Goal: Information Seeking & Learning: Learn about a topic

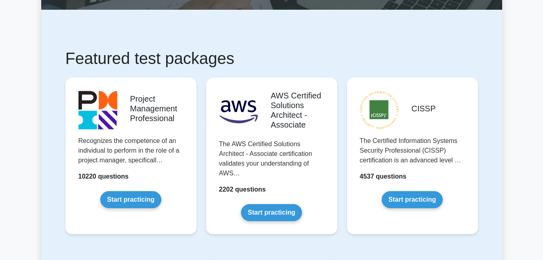
scroll to position [111, 0]
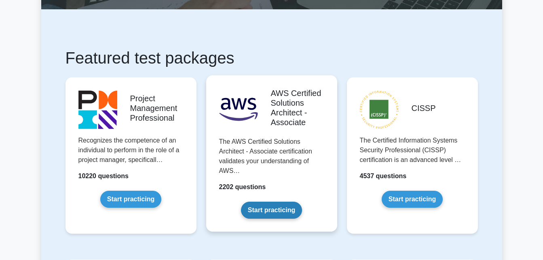
click at [270, 208] on link "Start practicing" at bounding box center [271, 209] width 61 height 17
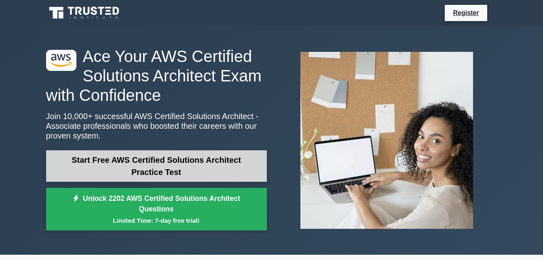
click at [156, 163] on link "Start Free AWS Certified Solutions Architect Practice Test" at bounding box center [156, 166] width 221 height 32
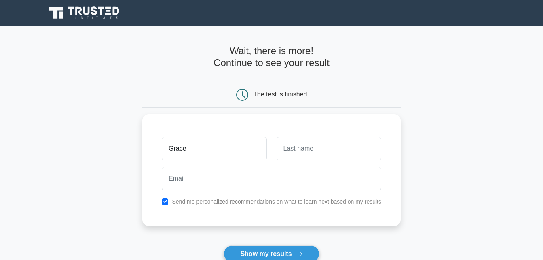
type input "Grace"
type input "Wiredu"
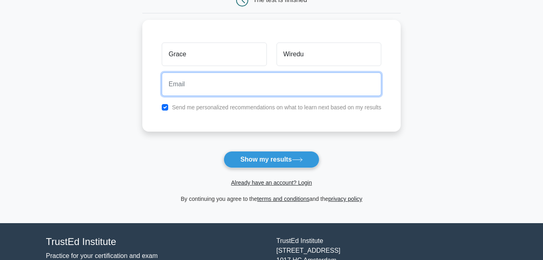
scroll to position [95, 0]
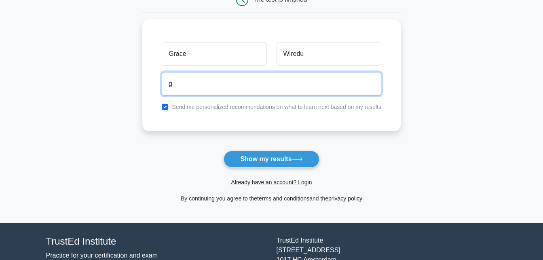
type input "grace.wiredu@azubiafrica.org"
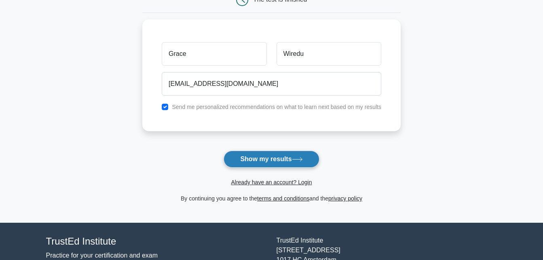
click at [267, 159] on button "Show my results" at bounding box center [271, 158] width 95 height 17
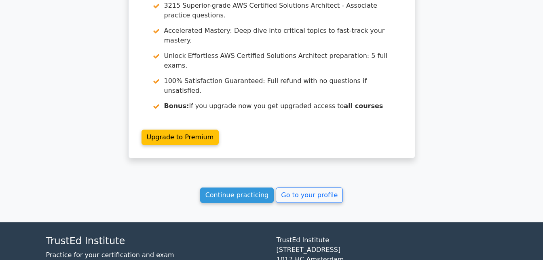
scroll to position [706, 0]
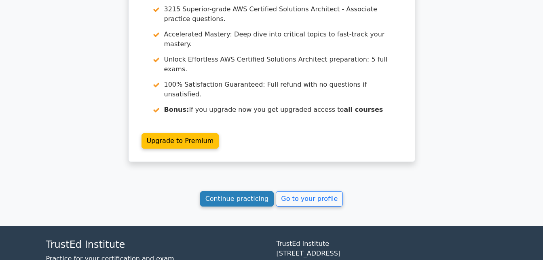
click at [255, 191] on link "Continue practicing" at bounding box center [237, 198] width 74 height 15
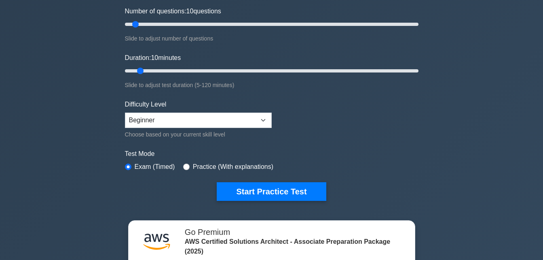
scroll to position [115, 0]
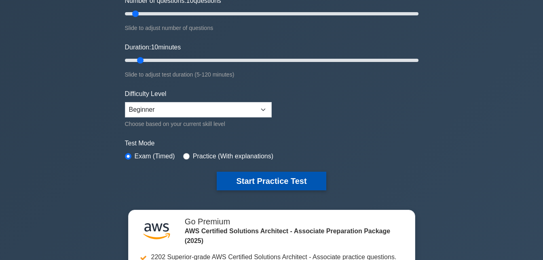
click at [262, 179] on button "Start Practice Test" at bounding box center [271, 180] width 109 height 19
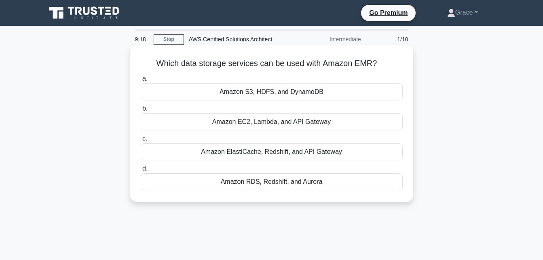
click at [288, 187] on div "Amazon RDS, Redshift, and Aurora" at bounding box center [272, 181] width 262 height 17
click at [141, 171] on input "d. Amazon RDS, Redshift, and Aurora" at bounding box center [141, 168] width 0 height 5
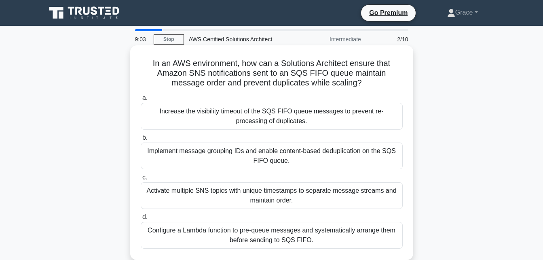
click at [235, 232] on div "Configure a Lambda function to pre-queue messages and systematically arrange th…" at bounding box center [272, 235] width 262 height 27
click at [141, 220] on input "d. Configure a Lambda function to pre-queue messages and systematically arrange…" at bounding box center [141, 216] width 0 height 5
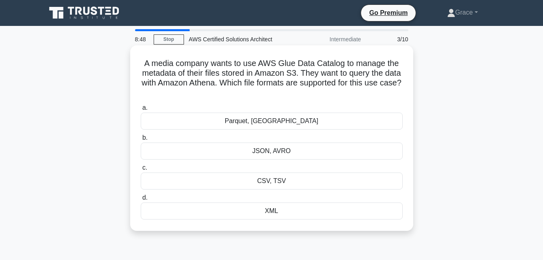
click at [271, 153] on div "JSON, AVRO" at bounding box center [272, 150] width 262 height 17
click at [141, 140] on input "b. JSON, AVRO" at bounding box center [141, 137] width 0 height 5
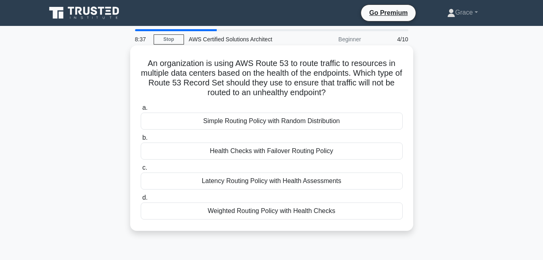
click at [213, 152] on div "Health Checks with Failover Routing Policy" at bounding box center [272, 150] width 262 height 17
click at [141, 140] on input "b. Health Checks with Failover Routing Policy" at bounding box center [141, 137] width 0 height 5
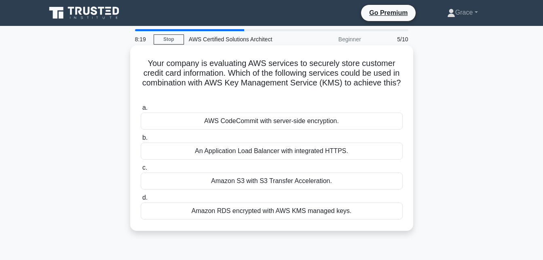
click at [360, 124] on div "AWS CodeCommit with server-side encryption." at bounding box center [272, 120] width 262 height 17
click at [141, 110] on input "a. AWS CodeCommit with server-side encryption." at bounding box center [141, 107] width 0 height 5
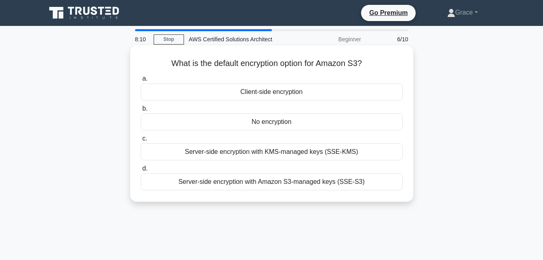
click at [293, 91] on div "Client-side encryption" at bounding box center [272, 91] width 262 height 17
click at [141, 81] on input "a. Client-side encryption" at bounding box center [141, 78] width 0 height 5
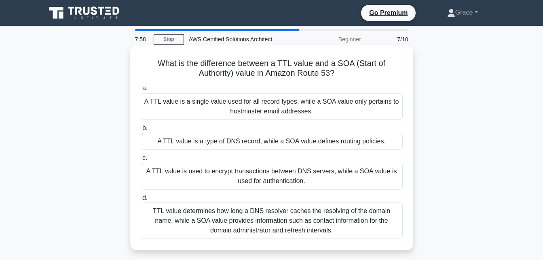
click at [304, 142] on div "A TTL value is a type of DNS record, while a SOA value defines routing policies." at bounding box center [272, 141] width 262 height 17
click at [141, 131] on input "b. A TTL value is a type of DNS record, while a SOA value defines routing polic…" at bounding box center [141, 127] width 0 height 5
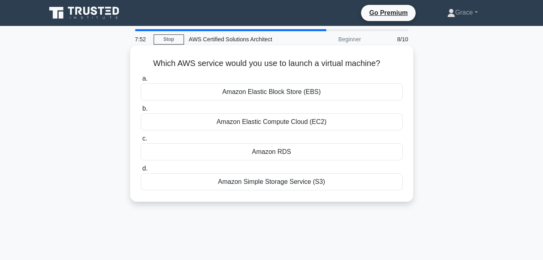
click at [296, 121] on div "Amazon Elastic Compute Cloud (EC2)" at bounding box center [272, 121] width 262 height 17
click at [141, 111] on input "b. Amazon Elastic Compute Cloud (EC2)" at bounding box center [141, 108] width 0 height 5
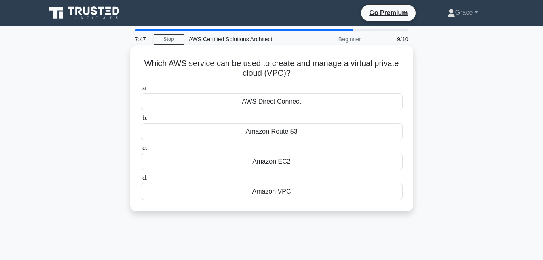
click at [292, 192] on div "Amazon VPC" at bounding box center [272, 191] width 262 height 17
click at [141, 181] on input "d. Amazon VPC" at bounding box center [141, 177] width 0 height 5
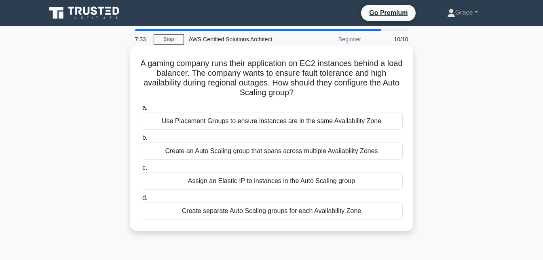
click at [279, 147] on div "Create an Auto Scaling group that spans across multiple Availability Zones" at bounding box center [272, 150] width 262 height 17
click at [141, 140] on input "b. Create an Auto Scaling group that spans across multiple Availability Zones" at bounding box center [141, 137] width 0 height 5
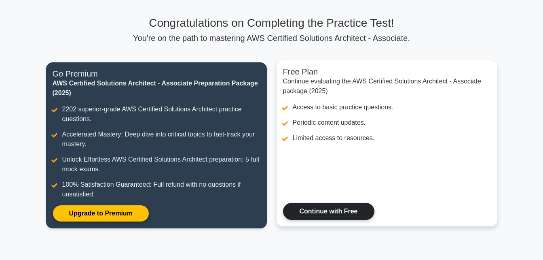
scroll to position [48, 0]
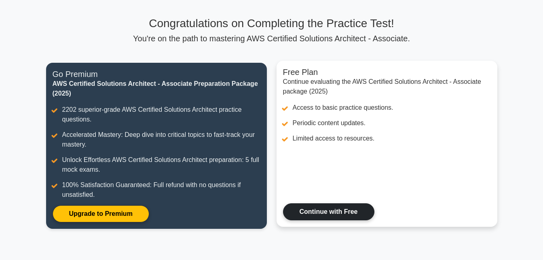
click at [338, 207] on link "Continue with Free" at bounding box center [328, 211] width 91 height 17
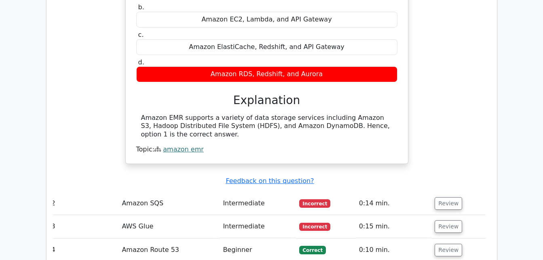
scroll to position [763, 0]
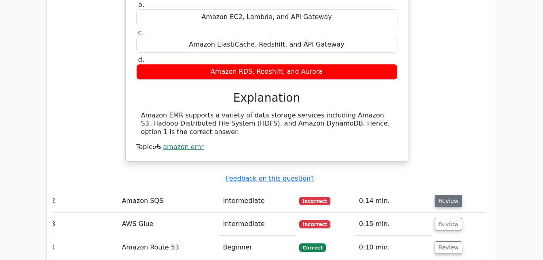
click at [442, 195] on button "Review" at bounding box center [448, 201] width 27 height 13
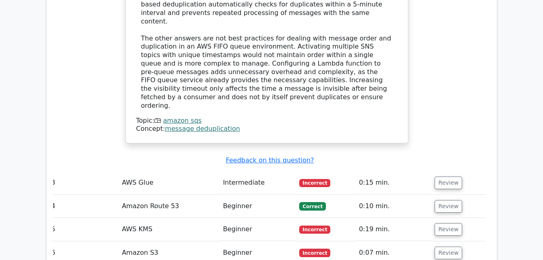
scroll to position [1235, 0]
click at [439, 176] on button "Review" at bounding box center [448, 182] width 27 height 13
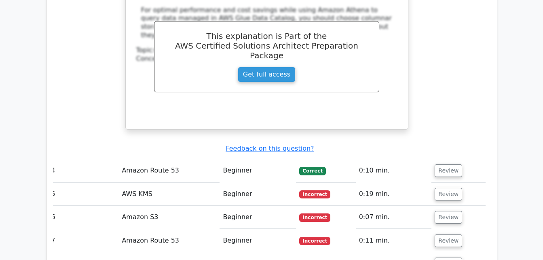
scroll to position [1616, 0]
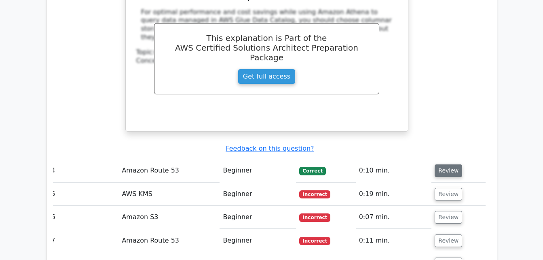
click at [439, 164] on button "Review" at bounding box center [448, 170] width 27 height 13
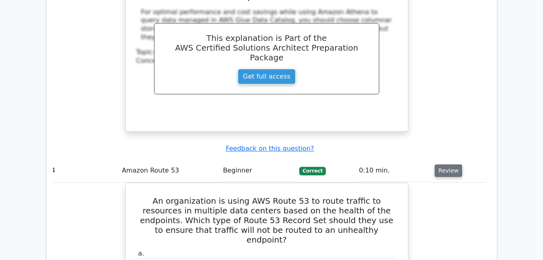
click at [439, 164] on button "Review" at bounding box center [448, 170] width 27 height 13
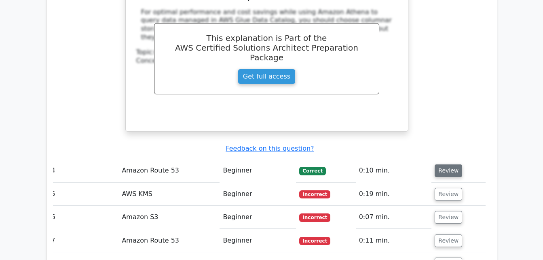
click at [439, 164] on button "Review" at bounding box center [448, 170] width 27 height 13
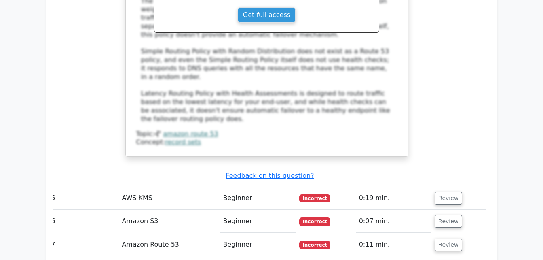
scroll to position [2054, 0]
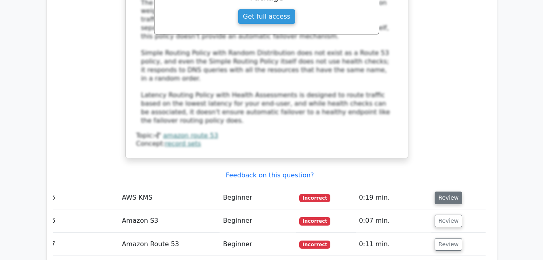
click at [442, 191] on button "Review" at bounding box center [448, 197] width 27 height 13
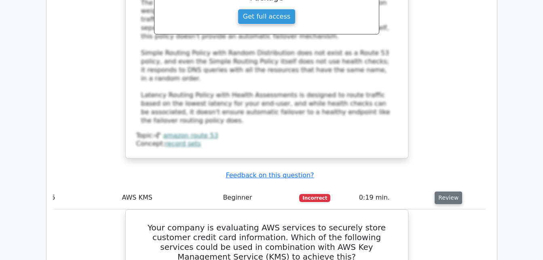
click at [444, 191] on button "Review" at bounding box center [448, 197] width 27 height 13
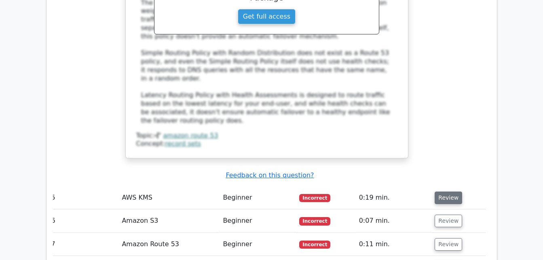
click at [444, 191] on button "Review" at bounding box center [448, 197] width 27 height 13
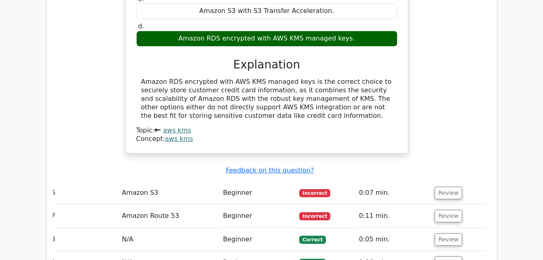
scroll to position [2381, 0]
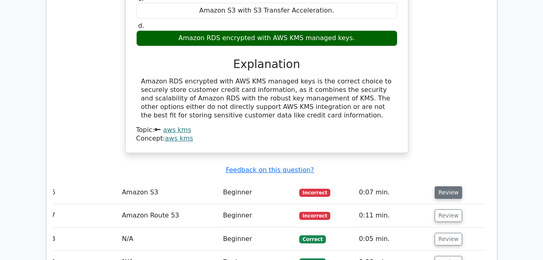
click at [443, 186] on button "Review" at bounding box center [448, 192] width 27 height 13
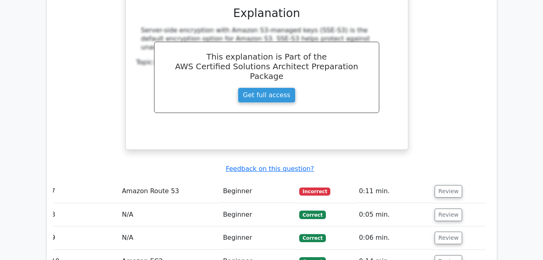
scroll to position [2723, 0]
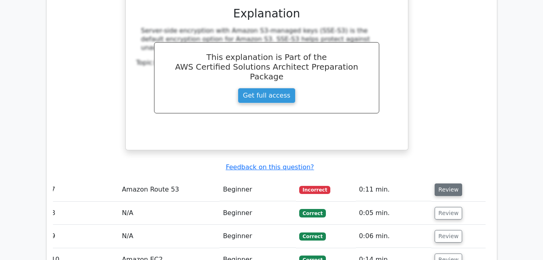
click at [454, 183] on button "Review" at bounding box center [448, 189] width 27 height 13
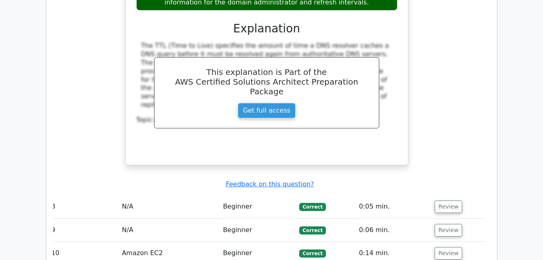
scroll to position [3098, 0]
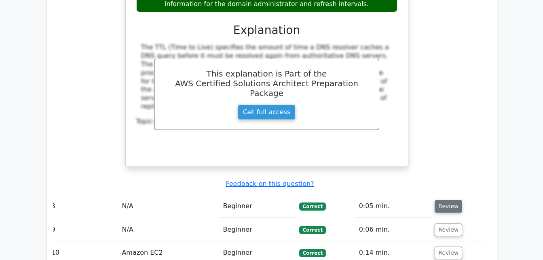
click at [446, 200] on button "Review" at bounding box center [448, 206] width 27 height 13
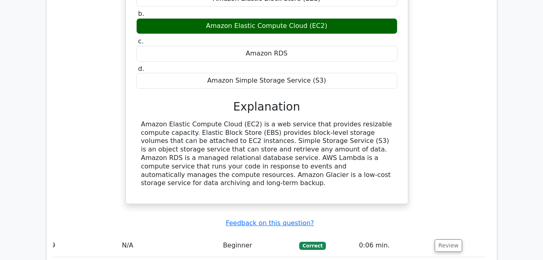
scroll to position [3360, 0]
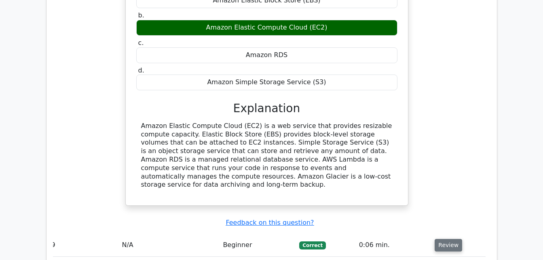
click at [444, 239] on button "Review" at bounding box center [448, 245] width 27 height 13
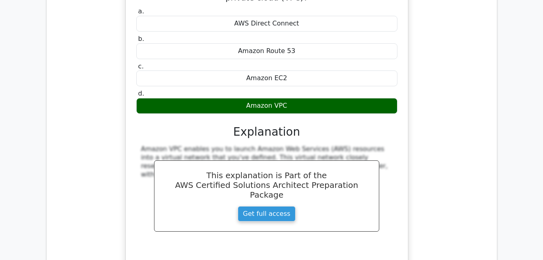
scroll to position [3645, 0]
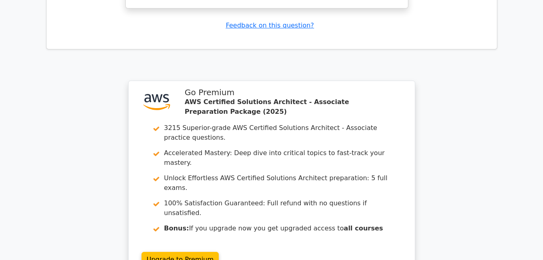
scroll to position [4343, 0]
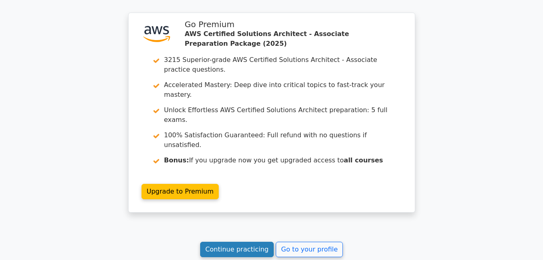
click at [249, 241] on link "Continue practicing" at bounding box center [237, 248] width 74 height 15
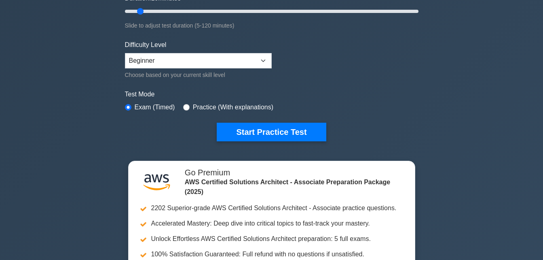
scroll to position [164, 0]
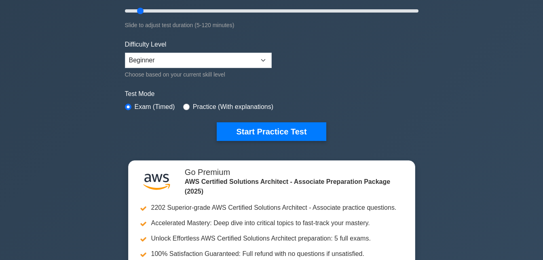
click at [211, 106] on label "Practice (With explanations)" at bounding box center [233, 107] width 80 height 10
click at [188, 102] on div "Practice (With explanations)" at bounding box center [228, 107] width 90 height 10
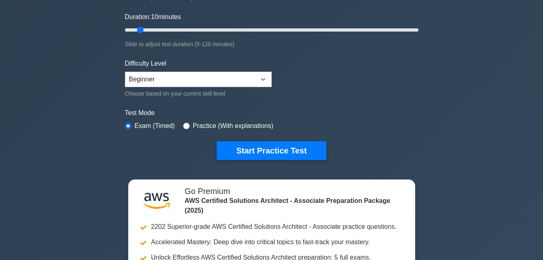
scroll to position [146, 0]
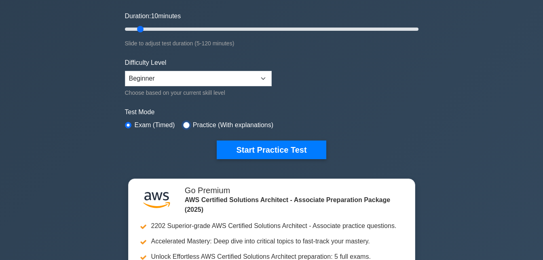
click at [185, 124] on input "radio" at bounding box center [186, 125] width 6 height 6
radio input "true"
click at [185, 124] on input "radio" at bounding box center [186, 125] width 6 height 6
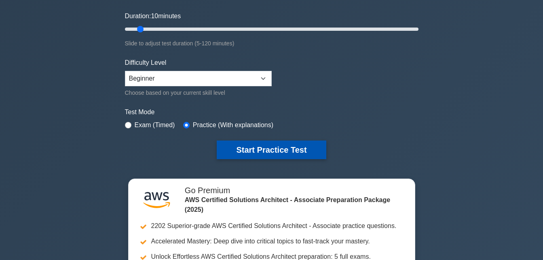
click at [235, 147] on button "Start Practice Test" at bounding box center [271, 149] width 109 height 19
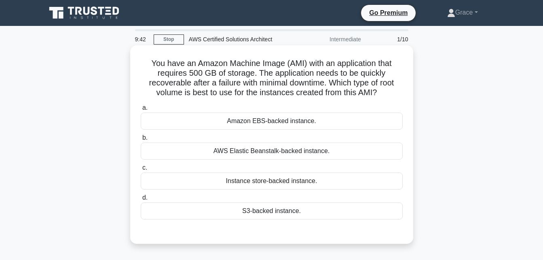
click at [258, 150] on div "AWS Elastic Beanstalk-backed instance." at bounding box center [272, 150] width 262 height 17
click at [141, 140] on input "b. AWS Elastic Beanstalk-backed instance." at bounding box center [141, 137] width 0 height 5
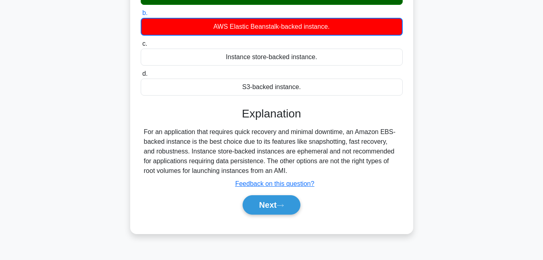
scroll to position [125, 0]
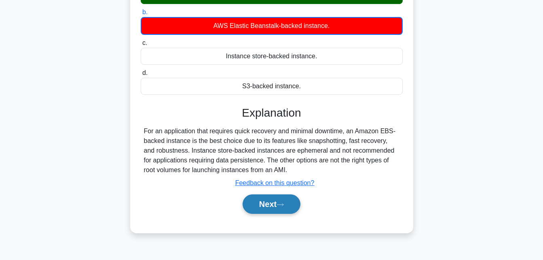
click at [283, 205] on icon at bounding box center [280, 204] width 7 height 4
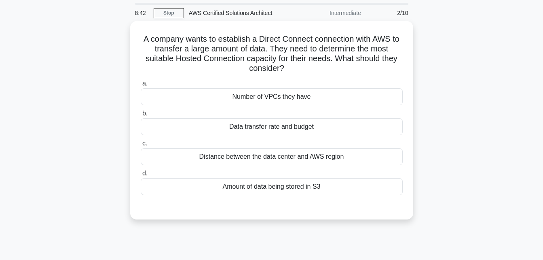
scroll to position [26, 0]
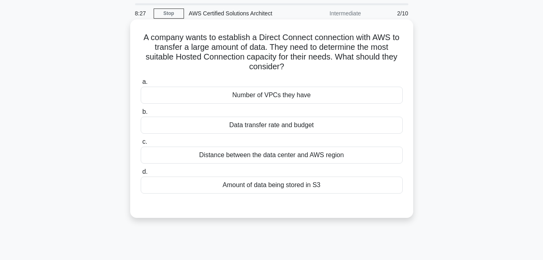
click at [271, 130] on div "Data transfer rate and budget" at bounding box center [272, 124] width 262 height 17
click at [141, 114] on input "b. Data transfer rate and budget" at bounding box center [141, 111] width 0 height 5
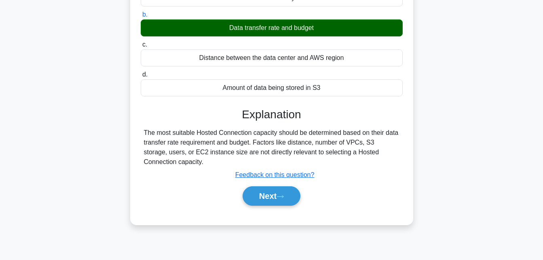
scroll to position [123, 0]
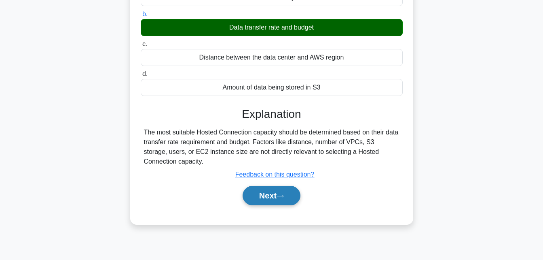
click at [268, 201] on button "Next" at bounding box center [272, 195] width 58 height 19
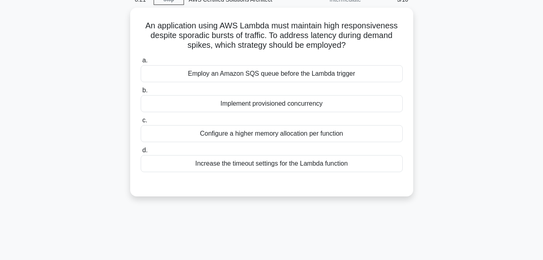
scroll to position [0, 0]
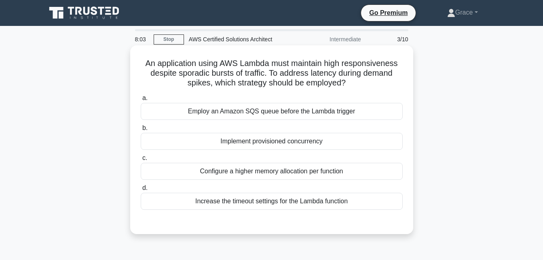
click at [261, 116] on div "Employ an Amazon SQS queue before the Lambda trigger" at bounding box center [272, 111] width 262 height 17
click at [141, 101] on input "a. Employ an Amazon SQS queue before the Lambda trigger" at bounding box center [141, 97] width 0 height 5
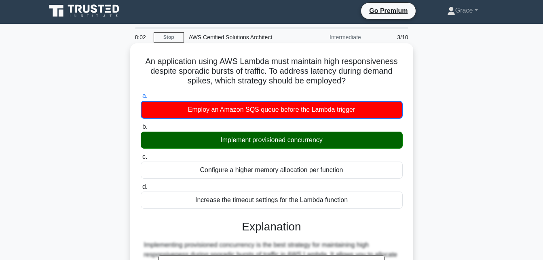
scroll to position [2, 0]
